Goal: Task Accomplishment & Management: Use online tool/utility

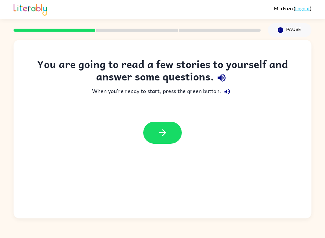
click at [162, 135] on icon "button" at bounding box center [162, 132] width 11 height 11
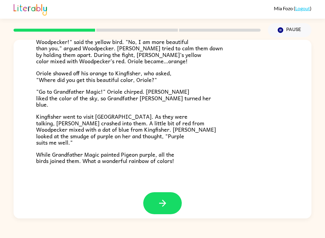
scroll to position [143, 0]
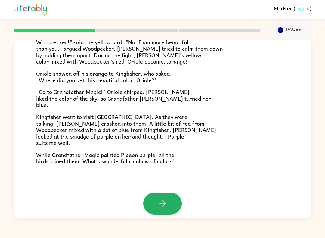
click at [164, 201] on icon "button" at bounding box center [162, 203] width 11 height 11
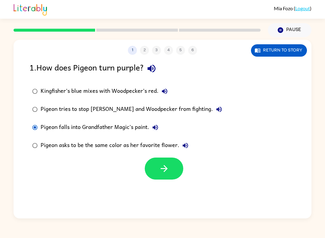
click at [182, 159] on div at bounding box center [164, 168] width 39 height 22
click at [181, 159] on div at bounding box center [164, 168] width 39 height 22
click at [163, 172] on icon "button" at bounding box center [164, 168] width 11 height 11
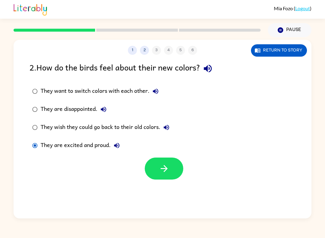
click at [162, 170] on icon "button" at bounding box center [164, 168] width 11 height 11
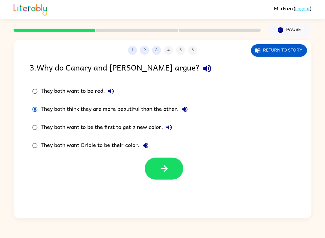
click at [158, 166] on button "button" at bounding box center [164, 168] width 39 height 22
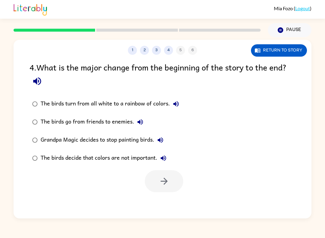
click at [42, 121] on div "The birds go from friends to enemies." at bounding box center [94, 122] width 106 height 12
click at [162, 181] on icon "button" at bounding box center [164, 181] width 11 height 11
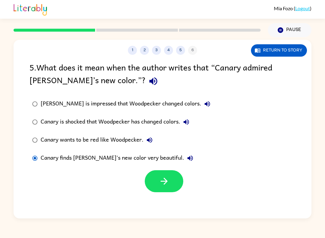
click at [163, 180] on icon "button" at bounding box center [164, 181] width 11 height 11
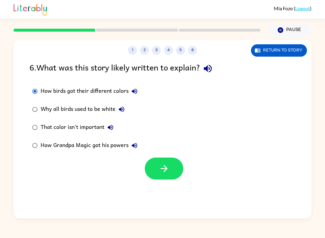
click at [166, 171] on icon "button" at bounding box center [164, 168] width 11 height 11
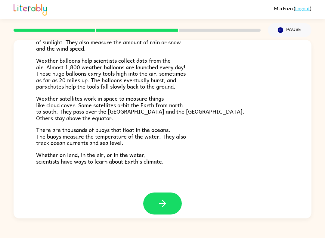
scroll to position [156, 0]
click at [167, 198] on icon "button" at bounding box center [162, 203] width 11 height 11
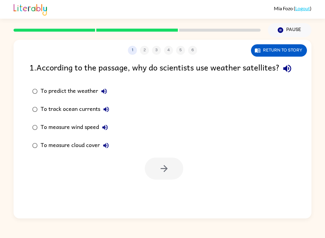
scroll to position [0, 0]
click at [164, 174] on icon "button" at bounding box center [164, 168] width 11 height 11
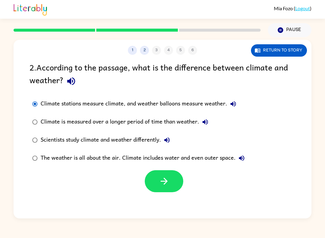
click at [165, 186] on icon "button" at bounding box center [164, 181] width 11 height 11
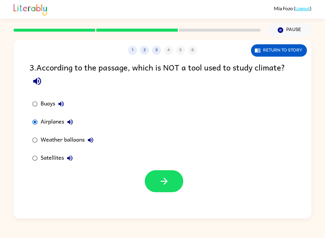
click at [158, 189] on button "button" at bounding box center [164, 181] width 39 height 22
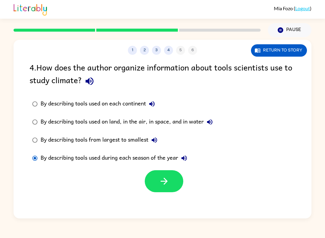
click at [168, 187] on button "button" at bounding box center [164, 181] width 39 height 22
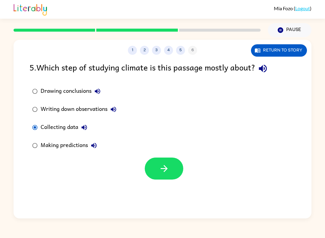
click at [162, 165] on icon "button" at bounding box center [164, 168] width 11 height 11
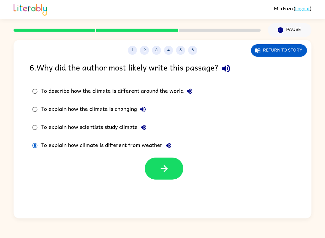
click at [180, 170] on button "button" at bounding box center [164, 168] width 39 height 22
